Goal: Information Seeking & Learning: Learn about a topic

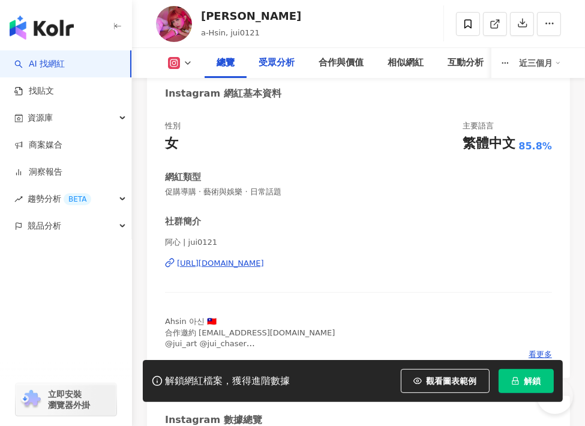
click at [268, 69] on div "受眾分析" at bounding box center [277, 63] width 36 height 14
click at [535, 374] on button "解鎖" at bounding box center [526, 381] width 55 height 24
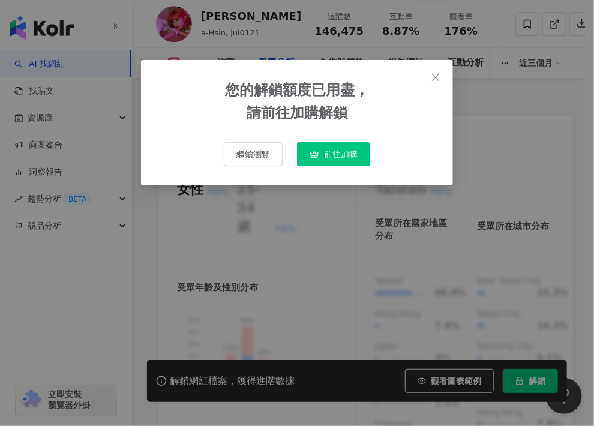
click at [428, 77] on span "Close" at bounding box center [436, 78] width 24 height 10
